Goal: Information Seeking & Learning: Learn about a topic

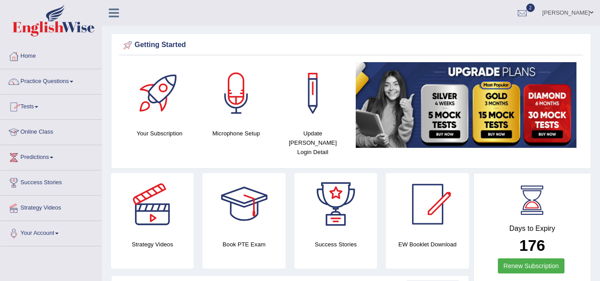
click at [39, 132] on link "Online Class" at bounding box center [50, 131] width 101 height 22
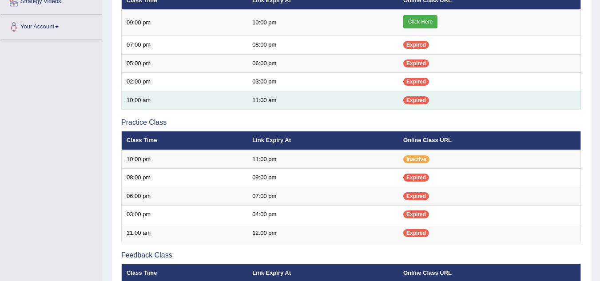
scroll to position [222, 0]
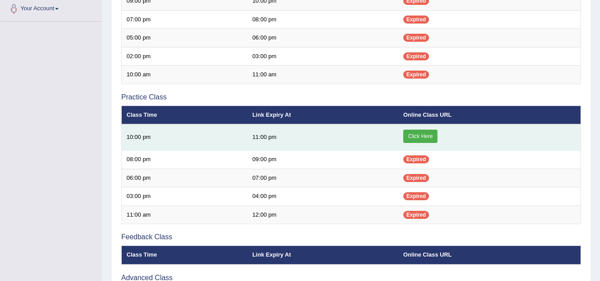
click at [427, 139] on link "Click Here" at bounding box center [420, 136] width 34 height 13
